Goal: Task Accomplishment & Management: Manage account settings

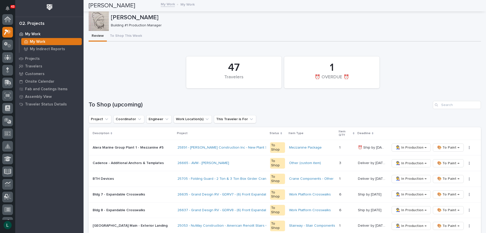
scroll to position [13, 0]
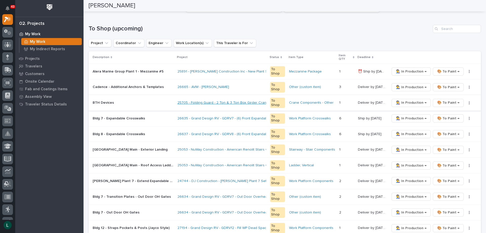
click at [183, 104] on link "25705 - Folding Guard - 2 Ton & 3 Ton Box Girder Cranes" at bounding box center [223, 102] width 93 height 4
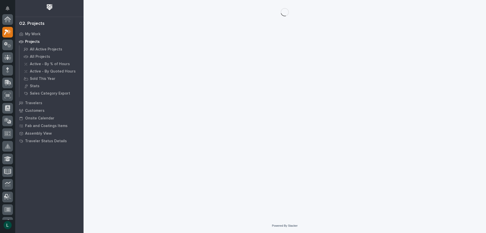
scroll to position [13, 0]
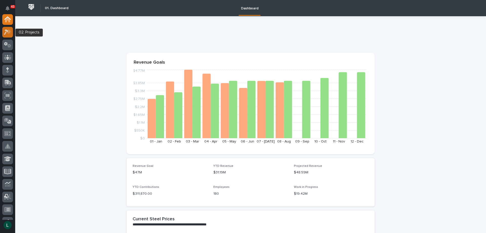
click at [8, 32] on icon at bounding box center [7, 32] width 7 height 6
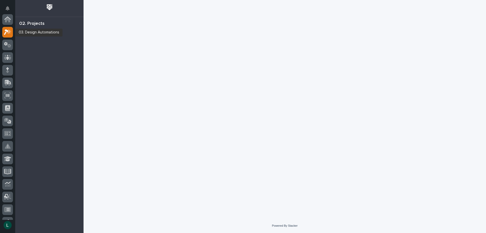
scroll to position [13, 0]
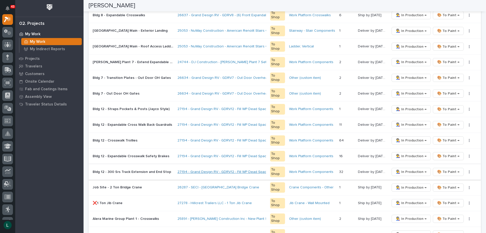
scroll to position [202, 0]
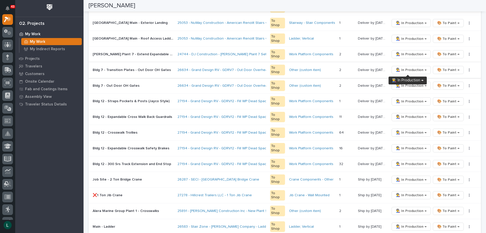
click at [410, 69] on span "👨‍🏭 In Production →" at bounding box center [411, 70] width 31 height 6
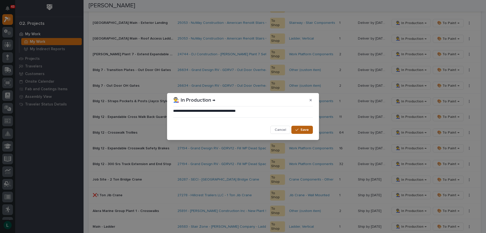
click at [307, 129] on span "Save" at bounding box center [304, 129] width 8 height 5
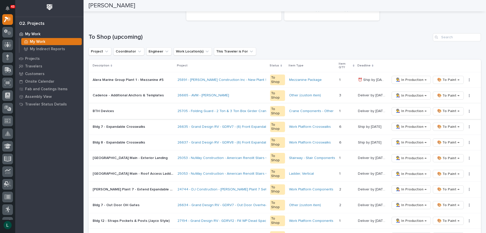
scroll to position [76, 0]
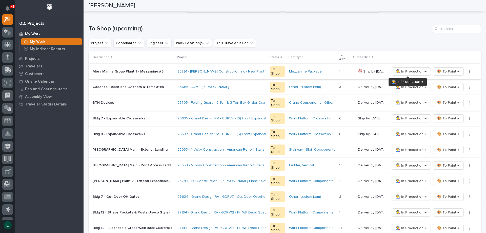
click at [414, 71] on span "👨‍🏭 In Production →" at bounding box center [411, 71] width 31 height 6
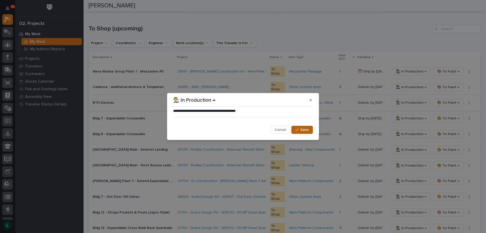
click at [304, 129] on span "Save" at bounding box center [304, 129] width 8 height 5
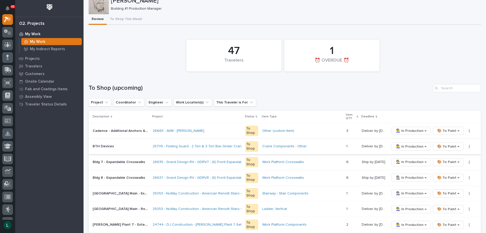
scroll to position [51, 0]
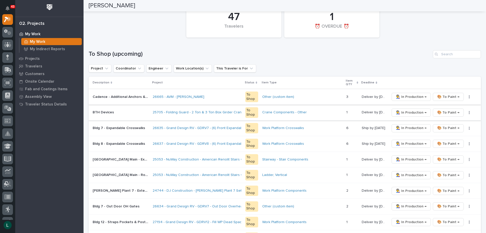
click at [446, 96] on span "🎨 To Paint →" at bounding box center [448, 97] width 22 height 6
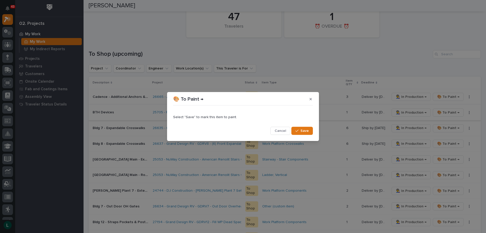
click at [302, 129] on span "Save" at bounding box center [304, 130] width 8 height 5
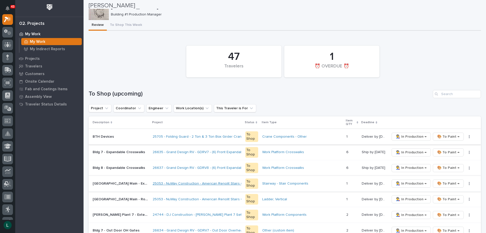
scroll to position [0, 0]
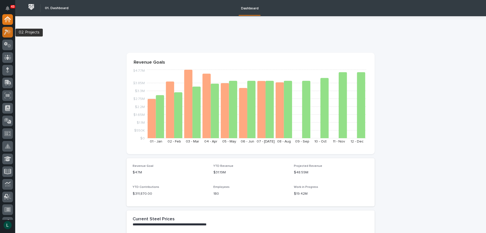
click at [9, 32] on icon at bounding box center [9, 31] width 4 height 5
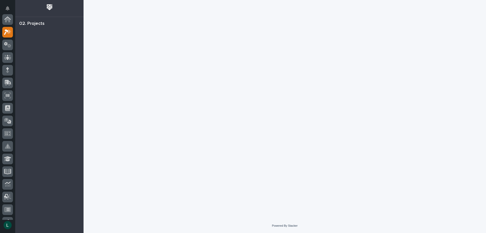
scroll to position [13, 0]
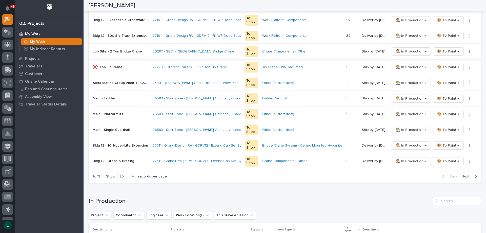
scroll to position [304, 0]
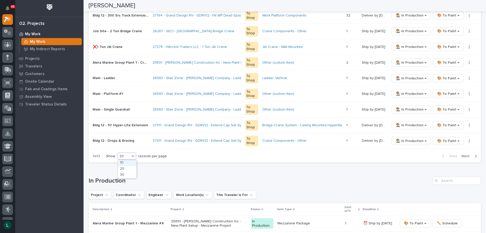
click at [127, 154] on div "20" at bounding box center [123, 155] width 12 height 5
click at [130, 172] on div "30" at bounding box center [127, 175] width 18 height 6
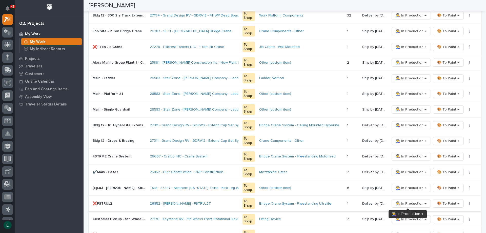
click at [411, 202] on span "👨‍🏭 In Production →" at bounding box center [411, 203] width 31 height 6
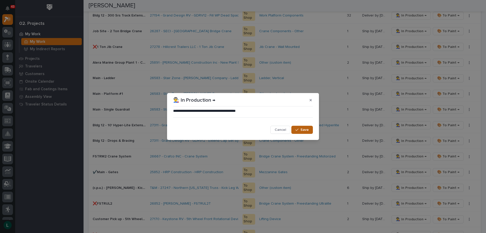
click at [306, 129] on span "Save" at bounding box center [304, 129] width 8 height 5
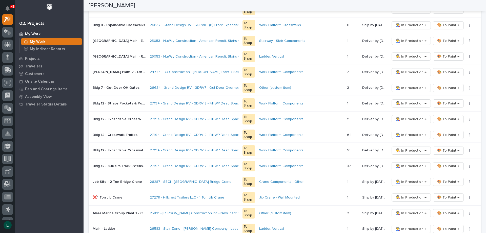
scroll to position [152, 0]
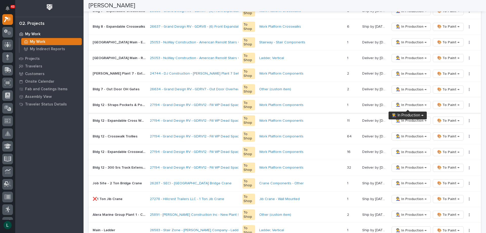
click at [409, 103] on span "👨‍🏭 In Production →" at bounding box center [411, 105] width 31 height 6
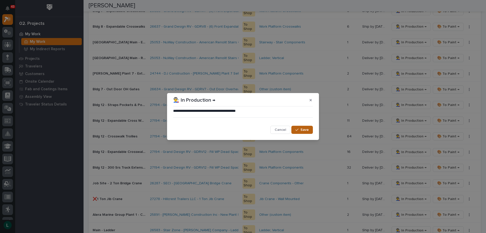
click at [299, 128] on div "button" at bounding box center [297, 130] width 5 height 4
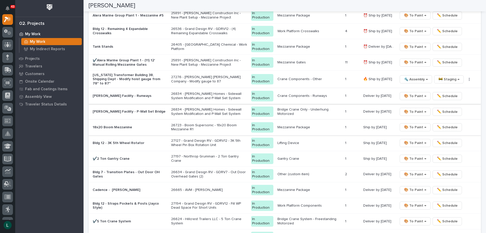
scroll to position [709, 0]
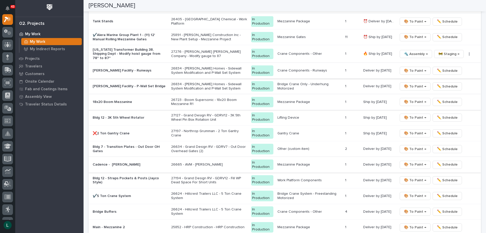
click at [413, 161] on span "🎨 To Paint →" at bounding box center [415, 164] width 22 height 6
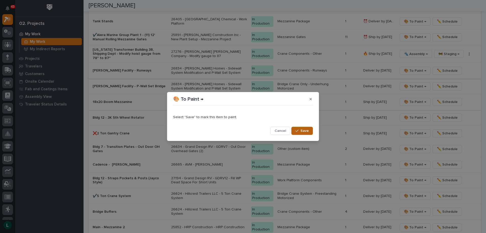
click at [300, 130] on div "button" at bounding box center [297, 131] width 5 height 4
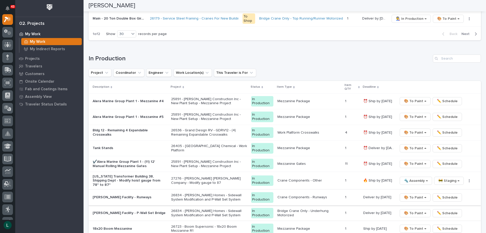
scroll to position [405, 0]
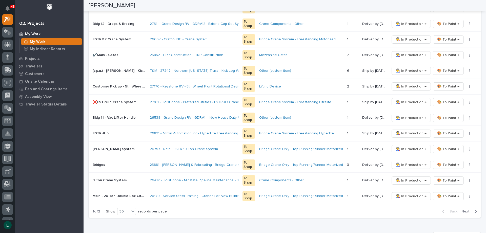
click at [475, 210] on icon "button" at bounding box center [476, 211] width 2 height 5
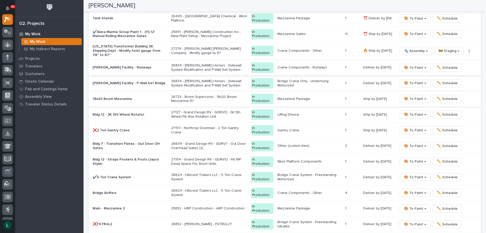
scroll to position [228, 0]
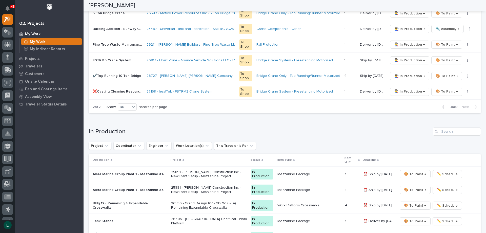
click at [442, 106] on icon "button" at bounding box center [443, 107] width 2 height 5
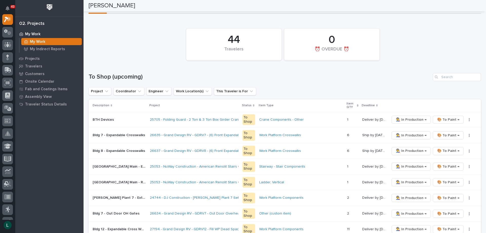
scroll to position [0, 0]
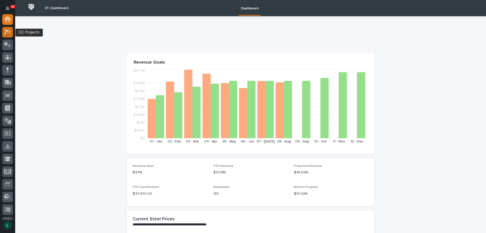
click at [7, 31] on icon at bounding box center [6, 32] width 5 height 6
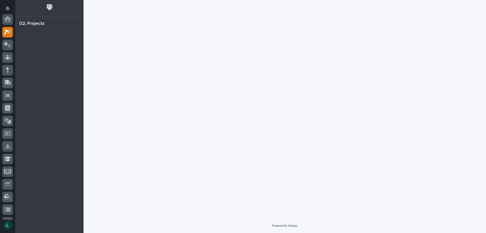
scroll to position [13, 0]
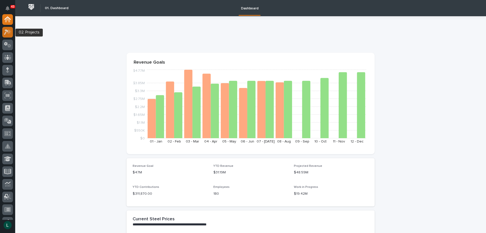
click at [6, 32] on icon at bounding box center [7, 32] width 7 height 6
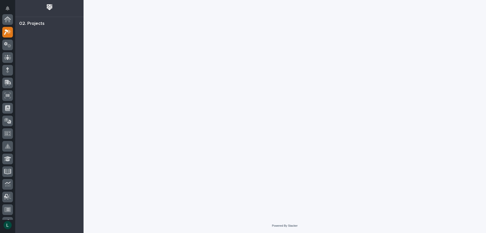
scroll to position [13, 0]
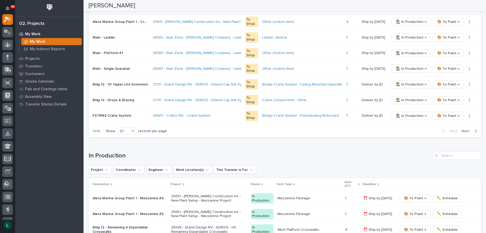
scroll to position [329, 0]
click at [124, 130] on div "20" at bounding box center [123, 130] width 12 height 5
drag, startPoint x: 128, startPoint y: 148, endPoint x: 127, endPoint y: 145, distance: 2.9
click at [127, 147] on div "30" at bounding box center [127, 150] width 18 height 6
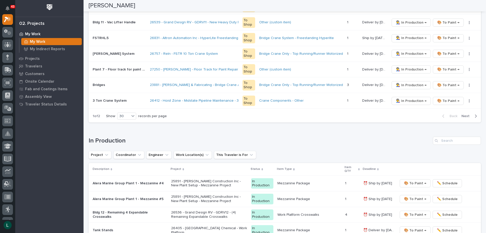
scroll to position [506, 0]
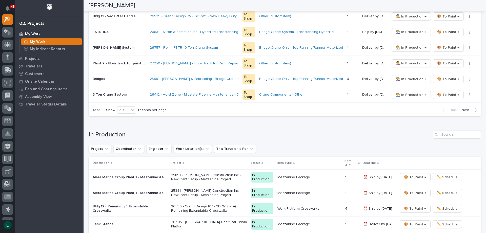
click at [475, 108] on icon "button" at bounding box center [476, 110] width 2 height 5
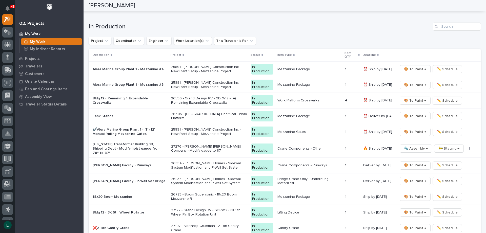
scroll to position [361, 0]
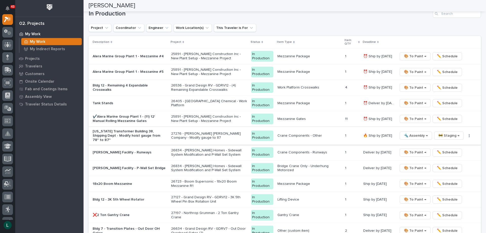
click at [416, 135] on span "🔩 Assembly →" at bounding box center [416, 135] width 24 height 6
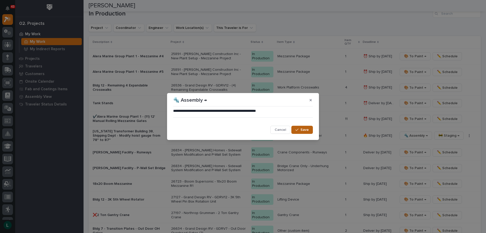
click at [307, 129] on span "Save" at bounding box center [304, 129] width 8 height 5
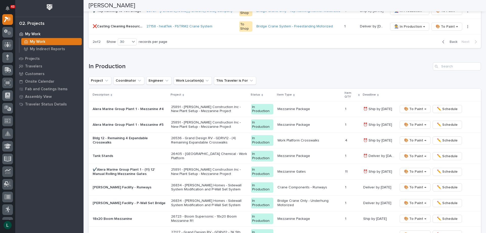
scroll to position [363, 0]
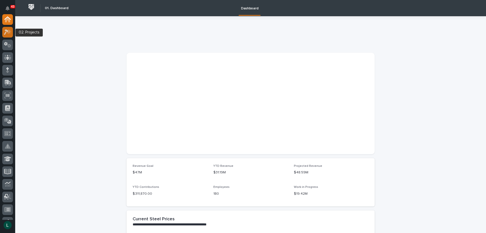
click at [11, 32] on icon at bounding box center [9, 31] width 4 height 5
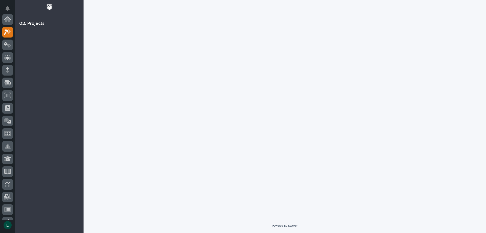
scroll to position [13, 0]
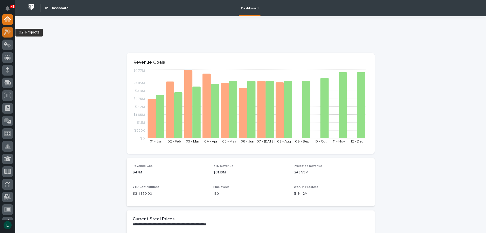
click at [7, 31] on icon at bounding box center [6, 32] width 5 height 6
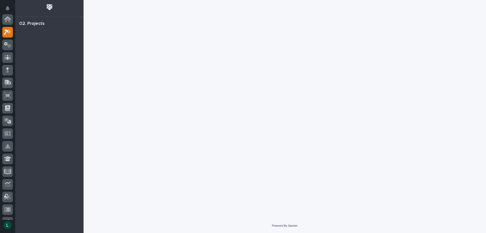
scroll to position [13, 0]
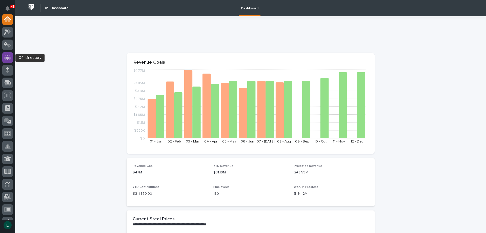
click at [7, 56] on icon at bounding box center [7, 57] width 3 height 5
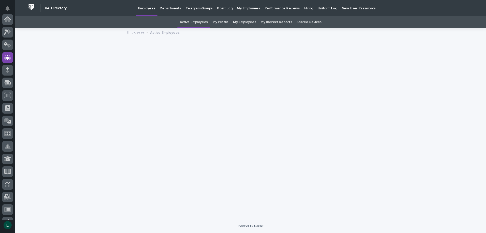
scroll to position [38, 0]
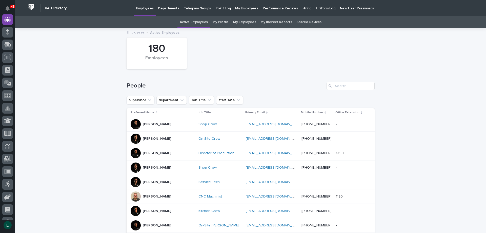
click at [163, 7] on p "Departments" at bounding box center [168, 5] width 21 height 11
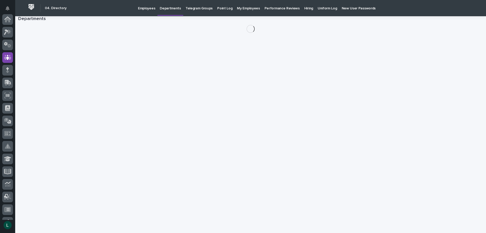
scroll to position [38, 0]
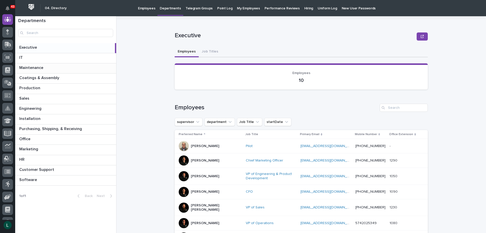
click at [60, 66] on p at bounding box center [66, 67] width 95 height 5
